Goal: Information Seeking & Learning: Check status

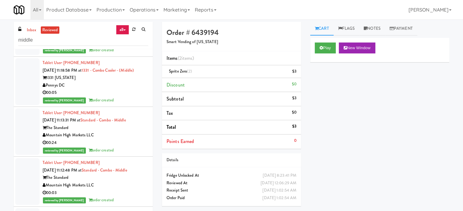
scroll to position [70483, 0]
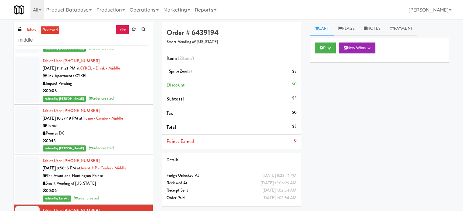
click at [50, 43] on input "middle" at bounding box center [83, 40] width 130 height 11
click at [49, 43] on input "middle" at bounding box center [83, 40] width 130 height 11
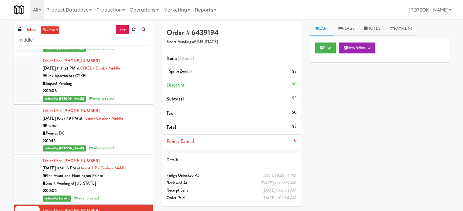
click at [49, 43] on input "middle" at bounding box center [83, 40] width 130 height 11
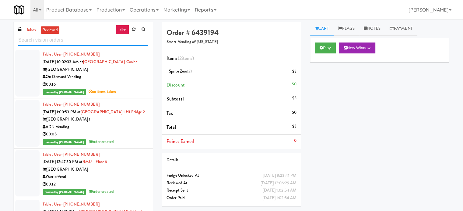
scroll to position [913, 0]
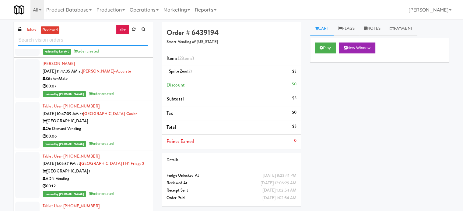
click at [96, 36] on input "text" at bounding box center [83, 40] width 130 height 11
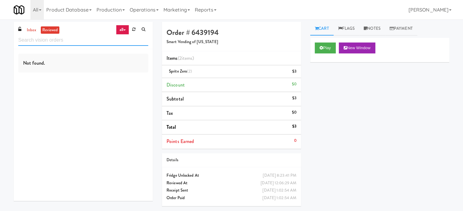
scroll to position [0, 0]
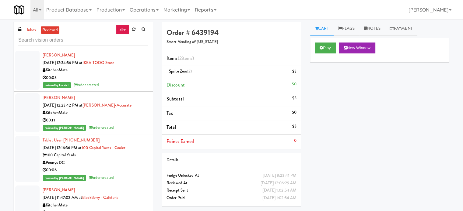
click at [127, 123] on div "00:11" at bounding box center [96, 121] width 106 height 8
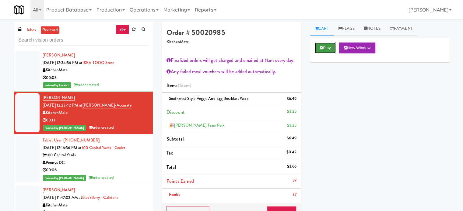
click at [333, 49] on button "Play" at bounding box center [325, 48] width 21 height 11
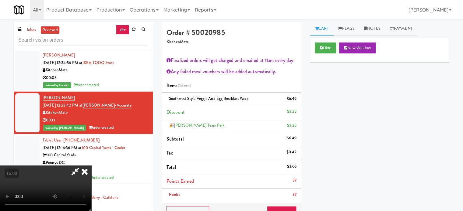
click at [91, 166] on video at bounding box center [45, 189] width 91 height 46
drag, startPoint x: 189, startPoint y: 99, endPoint x: 192, endPoint y: 95, distance: 4.5
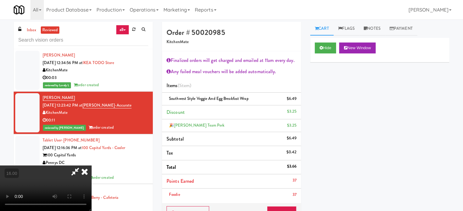
click at [91, 166] on video at bounding box center [45, 189] width 91 height 46
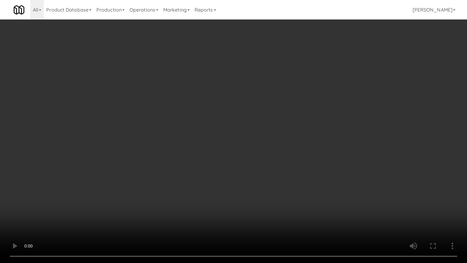
click at [200, 119] on video at bounding box center [233, 131] width 467 height 263
click at [229, 126] on video at bounding box center [233, 131] width 467 height 263
click at [234, 127] on video at bounding box center [233, 131] width 467 height 263
click at [265, 136] on video at bounding box center [233, 131] width 467 height 263
click at [260, 137] on video at bounding box center [233, 131] width 467 height 263
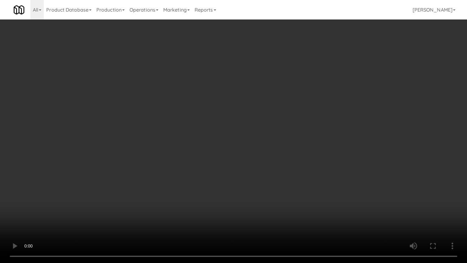
click at [290, 136] on video at bounding box center [233, 131] width 467 height 263
click at [281, 138] on video at bounding box center [233, 131] width 467 height 263
click at [314, 144] on video at bounding box center [233, 131] width 467 height 263
drag, startPoint x: 175, startPoint y: 206, endPoint x: 198, endPoint y: 201, distance: 23.5
click at [176, 206] on video at bounding box center [233, 131] width 467 height 263
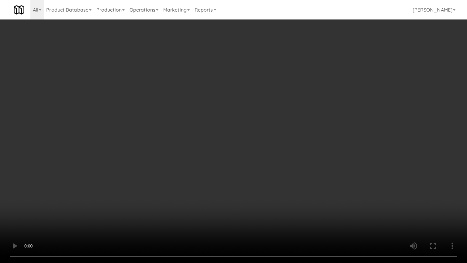
click at [252, 146] on video at bounding box center [233, 131] width 467 height 263
drag, startPoint x: 175, startPoint y: 161, endPoint x: 240, endPoint y: 140, distance: 68.9
click at [179, 162] on video at bounding box center [233, 131] width 467 height 263
click at [227, 154] on video at bounding box center [233, 131] width 467 height 263
click at [227, 156] on video at bounding box center [233, 131] width 467 height 263
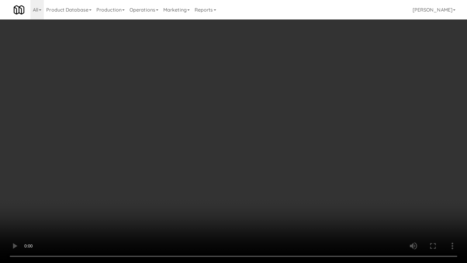
click at [258, 163] on video at bounding box center [233, 131] width 467 height 263
click at [240, 155] on video at bounding box center [233, 131] width 467 height 263
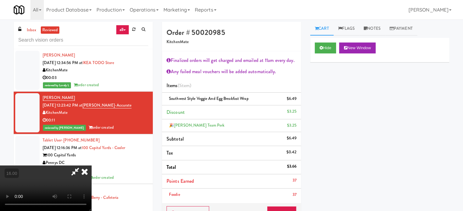
click at [91, 166] on video at bounding box center [45, 189] width 91 height 46
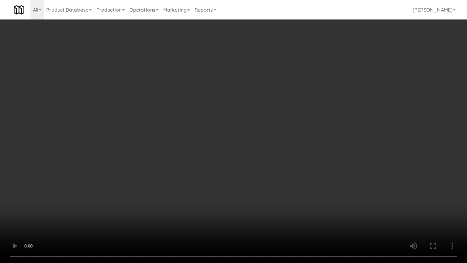
click at [223, 147] on video at bounding box center [233, 131] width 467 height 263
click at [240, 151] on video at bounding box center [233, 131] width 467 height 263
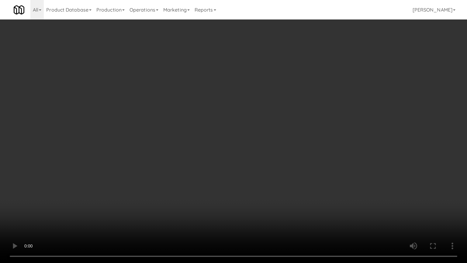
click at [303, 185] on video at bounding box center [233, 131] width 467 height 263
drag, startPoint x: 304, startPoint y: 185, endPoint x: 313, endPoint y: 141, distance: 45.0
click at [304, 185] on video at bounding box center [233, 131] width 467 height 263
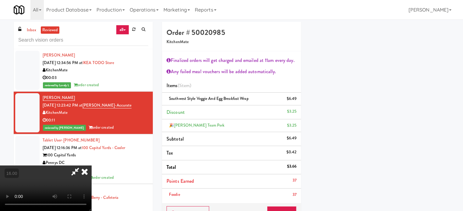
click at [82, 166] on icon at bounding box center [75, 172] width 14 height 12
click at [91, 166] on icon at bounding box center [84, 172] width 13 height 12
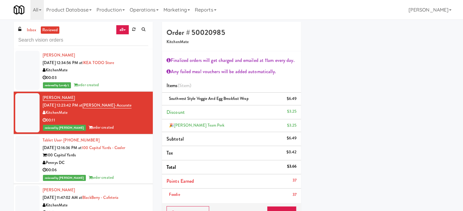
drag, startPoint x: 134, startPoint y: 167, endPoint x: 134, endPoint y: 118, distance: 49.0
click at [134, 167] on div "00:06" at bounding box center [96, 171] width 106 height 8
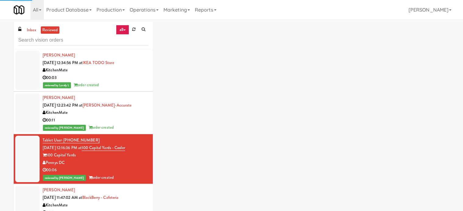
click at [135, 127] on div "reviewed by Mariel T order created" at bounding box center [96, 128] width 106 height 8
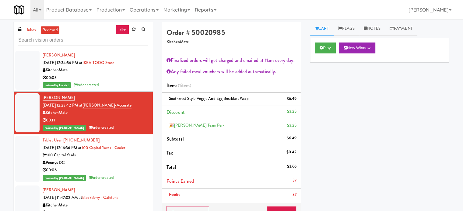
click at [127, 162] on div "Pennys DC" at bounding box center [96, 163] width 106 height 8
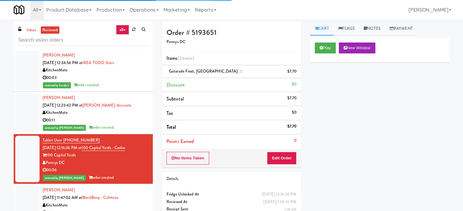
click at [132, 120] on div "00:11" at bounding box center [96, 121] width 106 height 8
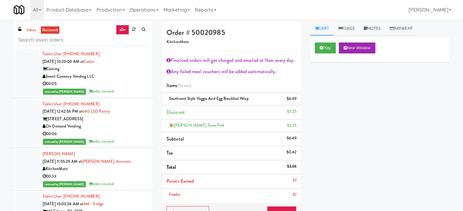
scroll to position [1065, 0]
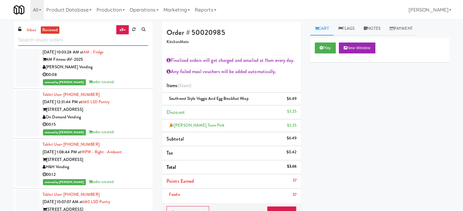
click at [82, 40] on input "text" at bounding box center [83, 40] width 130 height 11
click at [82, 39] on input "text" at bounding box center [83, 40] width 130 height 11
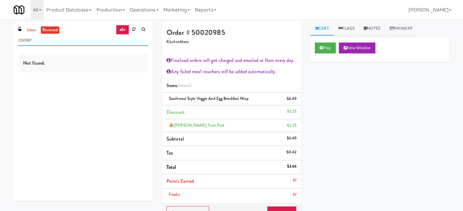
scroll to position [0, 0]
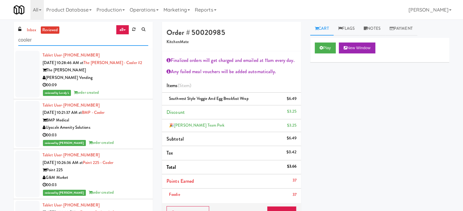
type input "cooler"
click at [123, 73] on div "The Sutton" at bounding box center [96, 71] width 106 height 8
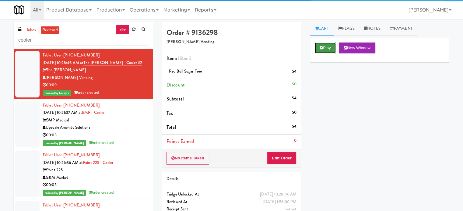
click at [325, 50] on button "Play" at bounding box center [325, 48] width 21 height 11
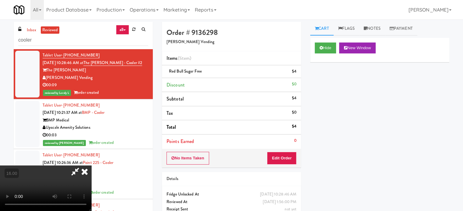
click at [344, 87] on div "Hide New Window Primary Flag Clear Flag if unable to determine what was taken o…" at bounding box center [379, 152] width 139 height 228
click at [91, 166] on icon at bounding box center [84, 172] width 13 height 12
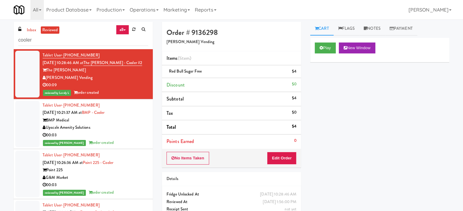
click at [125, 126] on div "Upscale Amenity Solutions" at bounding box center [96, 128] width 106 height 8
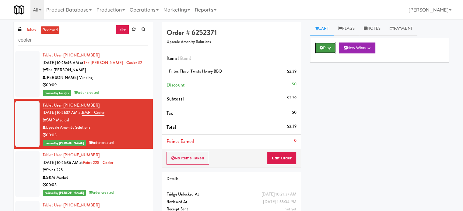
click at [327, 48] on button "Play" at bounding box center [325, 48] width 21 height 11
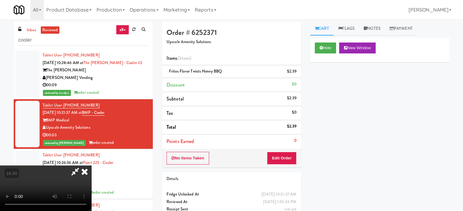
drag, startPoint x: 186, startPoint y: 115, endPoint x: 178, endPoint y: 120, distance: 9.9
click at [91, 166] on video at bounding box center [45, 189] width 91 height 46
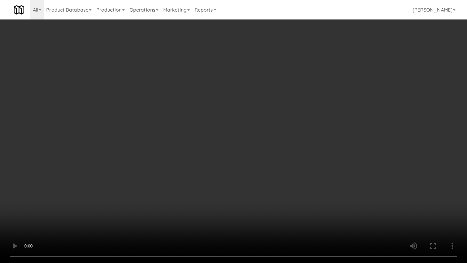
click at [184, 148] on video at bounding box center [233, 131] width 467 height 263
click at [198, 141] on video at bounding box center [233, 131] width 467 height 263
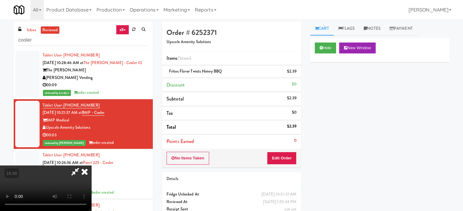
click at [91, 166] on icon at bounding box center [84, 172] width 13 height 12
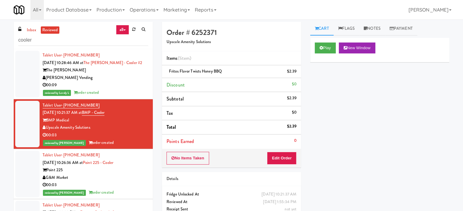
click at [364, 121] on div "Play New Window Primary Flag Clear Flag if unable to determine what was taken o…" at bounding box center [379, 152] width 139 height 228
click at [137, 175] on div "G&M Market" at bounding box center [96, 178] width 106 height 8
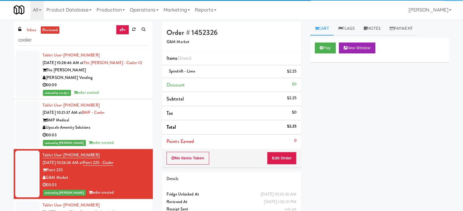
drag, startPoint x: 346, startPoint y: 138, endPoint x: 352, endPoint y: 139, distance: 6.1
click at [347, 139] on div "Play New Window Primary Flag Clear Flag if unable to determine what was taken o…" at bounding box center [379, 152] width 139 height 228
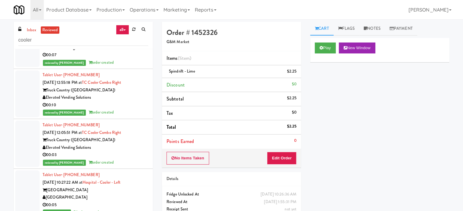
scroll to position [304, 0]
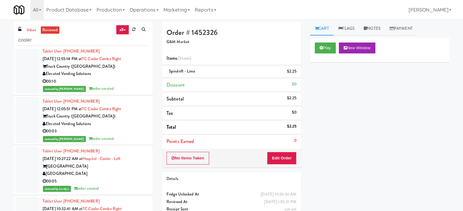
drag, startPoint x: 128, startPoint y: 127, endPoint x: 162, endPoint y: 112, distance: 37.2
click at [129, 127] on div "Elevated Vending Solutions" at bounding box center [96, 124] width 106 height 8
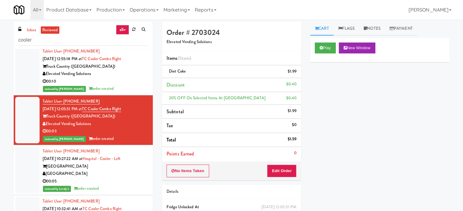
drag, startPoint x: 363, startPoint y: 120, endPoint x: 397, endPoint y: 99, distance: 40.3
click at [363, 120] on div "Play New Window Primary Flag Clear Flag if unable to determine what was taken o…" at bounding box center [379, 152] width 139 height 228
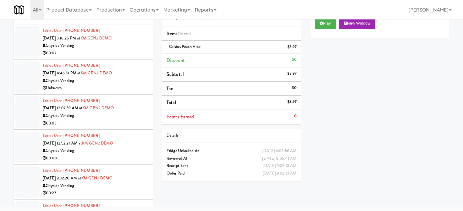
scroll to position [1455, 0]
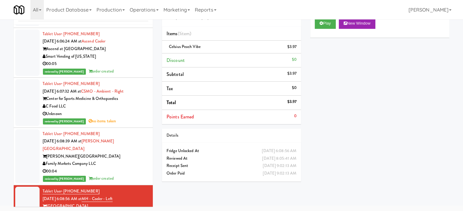
click at [126, 63] on div "00:05" at bounding box center [96, 64] width 106 height 8
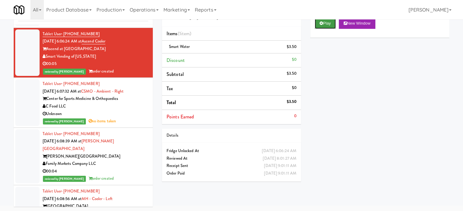
click at [327, 23] on button "Play" at bounding box center [325, 23] width 21 height 11
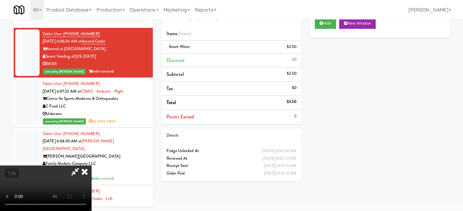
click at [91, 166] on video at bounding box center [45, 189] width 91 height 46
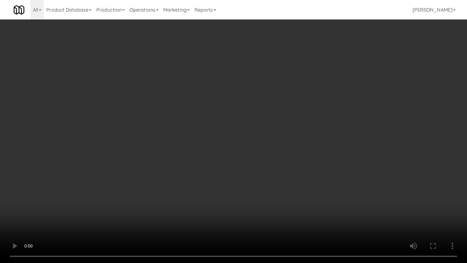
click at [206, 122] on video at bounding box center [233, 131] width 467 height 263
click at [206, 121] on video at bounding box center [233, 131] width 467 height 263
click at [174, 102] on video at bounding box center [233, 131] width 467 height 263
click at [210, 119] on video at bounding box center [233, 131] width 467 height 263
drag, startPoint x: 222, startPoint y: 122, endPoint x: 247, endPoint y: 124, distance: 25.3
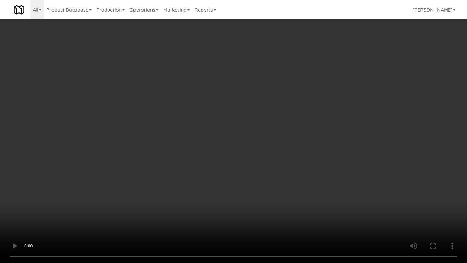
click at [222, 120] on video at bounding box center [233, 131] width 467 height 263
click at [229, 132] on video at bounding box center [233, 131] width 467 height 263
click at [231, 130] on video at bounding box center [233, 131] width 467 height 263
click at [264, 124] on video at bounding box center [233, 131] width 467 height 263
click at [250, 124] on video at bounding box center [233, 131] width 467 height 263
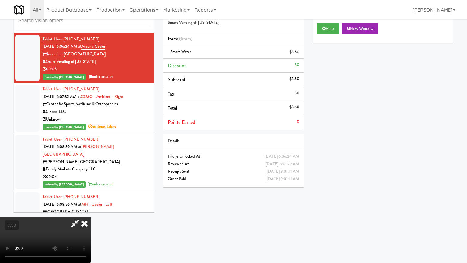
click at [292, 78] on div "$3.50" at bounding box center [295, 79] width 10 height 8
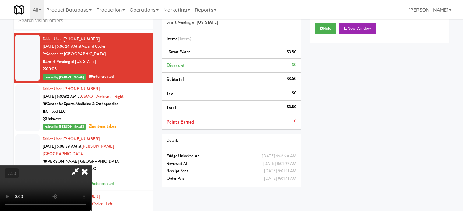
click at [91, 166] on video at bounding box center [45, 189] width 91 height 46
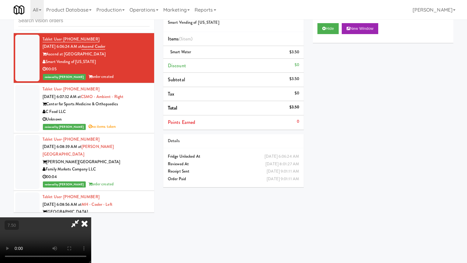
click at [91, 211] on video at bounding box center [45, 240] width 91 height 46
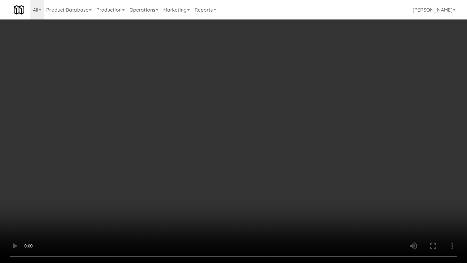
click at [190, 131] on video at bounding box center [233, 131] width 467 height 263
click at [139, 46] on video at bounding box center [233, 131] width 467 height 263
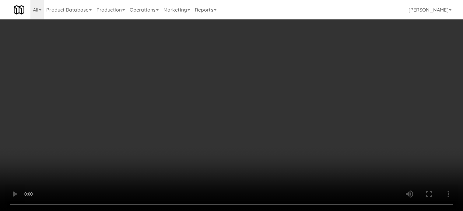
click at [132, 126] on video at bounding box center [231, 105] width 463 height 211
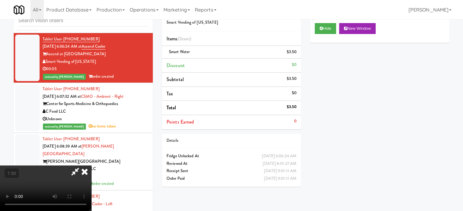
click at [91, 166] on video at bounding box center [45, 189] width 91 height 46
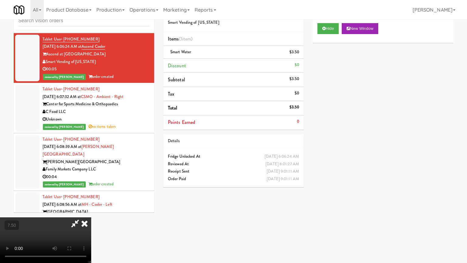
click at [91, 211] on video at bounding box center [45, 240] width 91 height 46
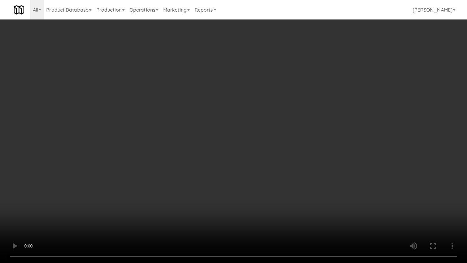
drag, startPoint x: 303, startPoint y: 123, endPoint x: 285, endPoint y: 39, distance: 85.9
click at [303, 123] on video at bounding box center [233, 131] width 467 height 263
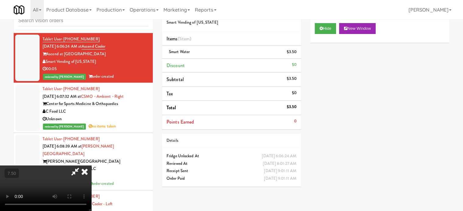
click at [91, 166] on icon at bounding box center [84, 172] width 13 height 12
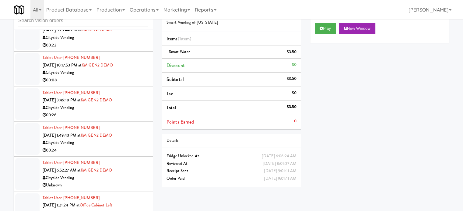
scroll to position [695, 0]
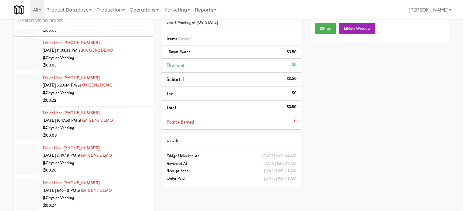
click at [127, 97] on div "00:22" at bounding box center [96, 101] width 106 height 8
